Goal: Task Accomplishment & Management: Use online tool/utility

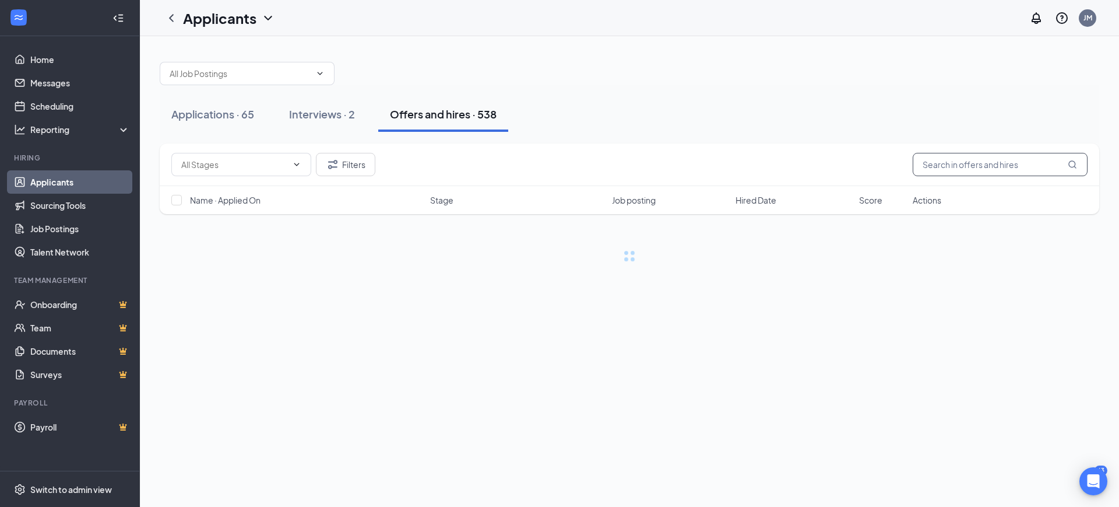
click at [929, 165] on input "text" at bounding box center [1000, 164] width 175 height 23
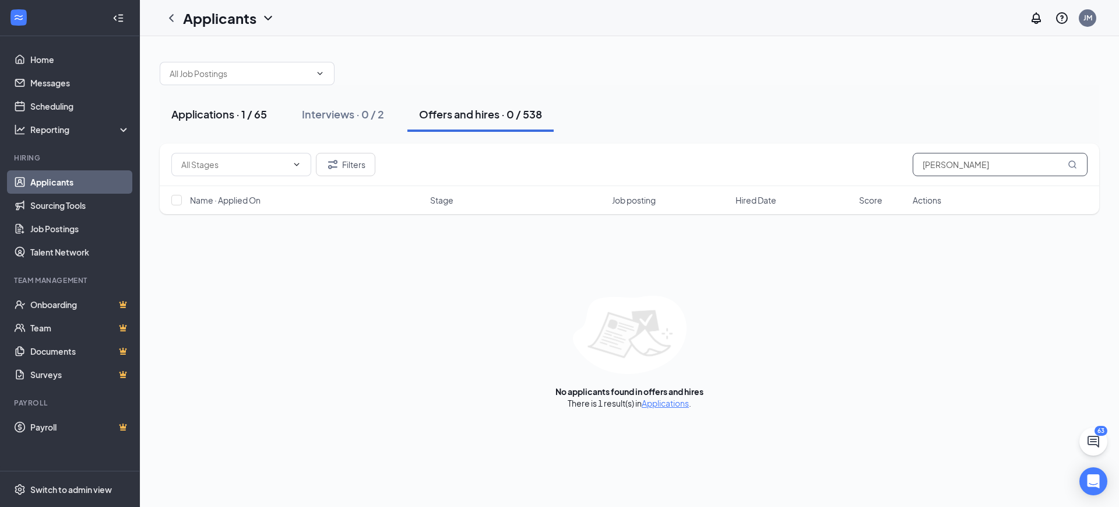
type input "[PERSON_NAME]"
click at [208, 110] on div "Applications · 1 / 65" at bounding box center [219, 114] width 96 height 15
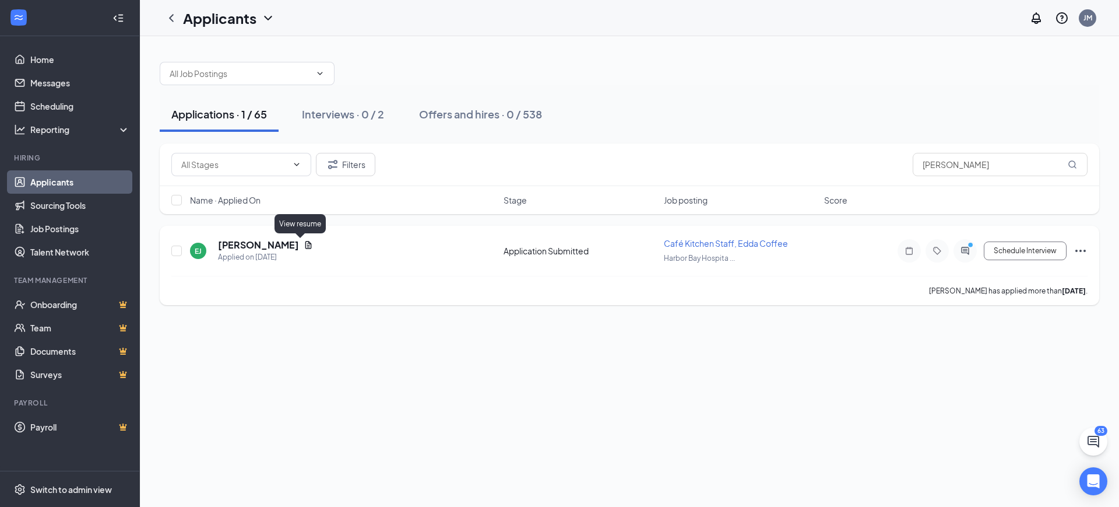
click at [304, 246] on icon "Document" at bounding box center [308, 244] width 9 height 9
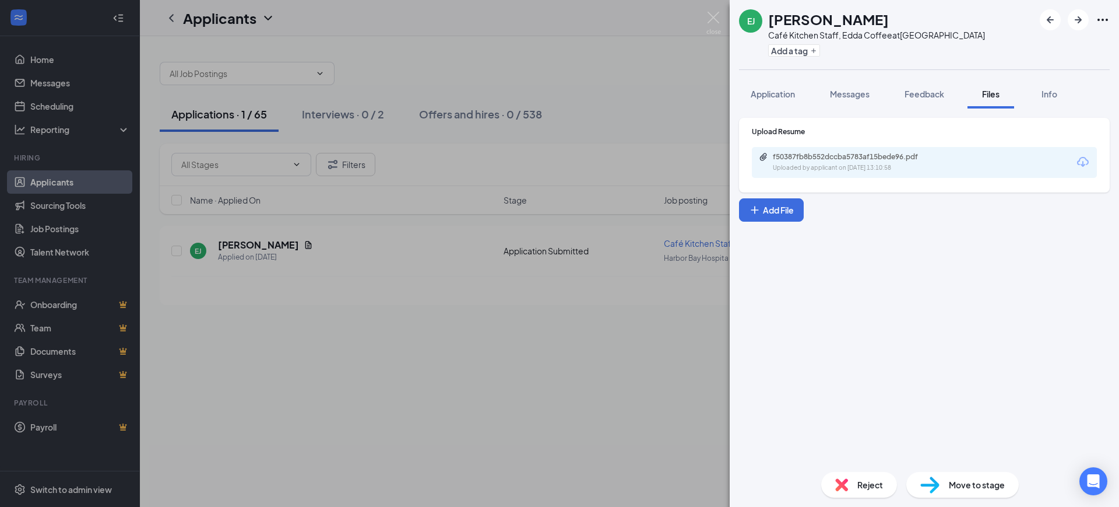
click at [861, 151] on div "f50387fb8b552dccba5783af15bede96.pdf Uploaded by applicant on [DATE] 13:10:58" at bounding box center [924, 162] width 345 height 31
click at [856, 161] on div "f50387fb8b552dccba5783af15bede96.pdf" at bounding box center [854, 156] width 163 height 9
